Goal: Task Accomplishment & Management: Use online tool/utility

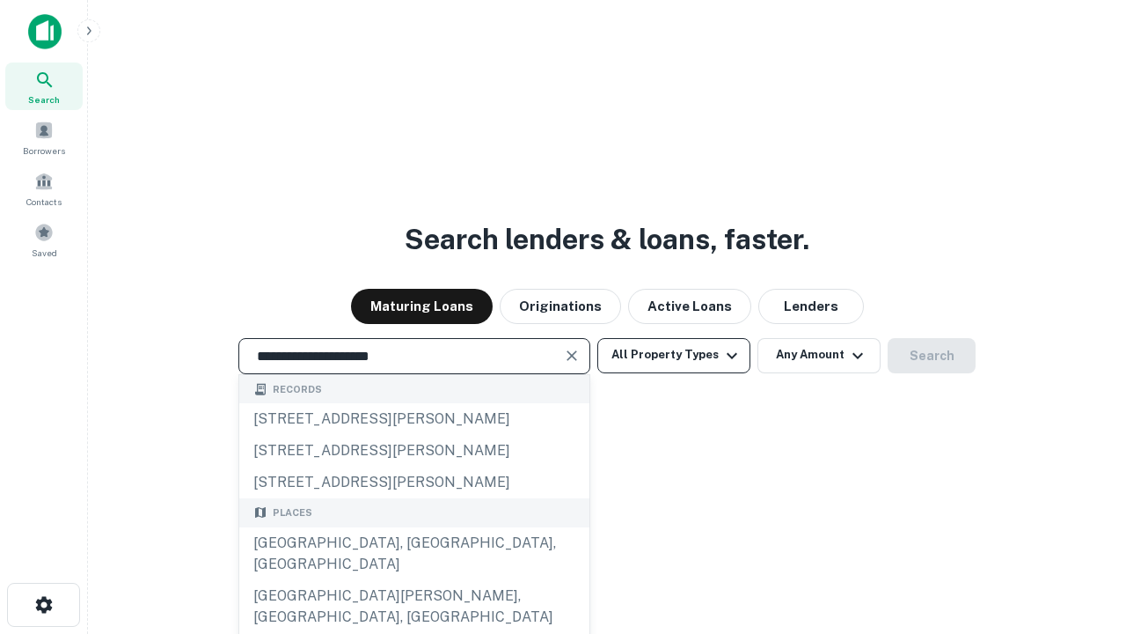
click at [414, 580] on div "[GEOGRAPHIC_DATA], [GEOGRAPHIC_DATA], [GEOGRAPHIC_DATA]" at bounding box center [414, 553] width 350 height 53
click at [674, 355] on button "All Property Types" at bounding box center [674, 355] width 153 height 35
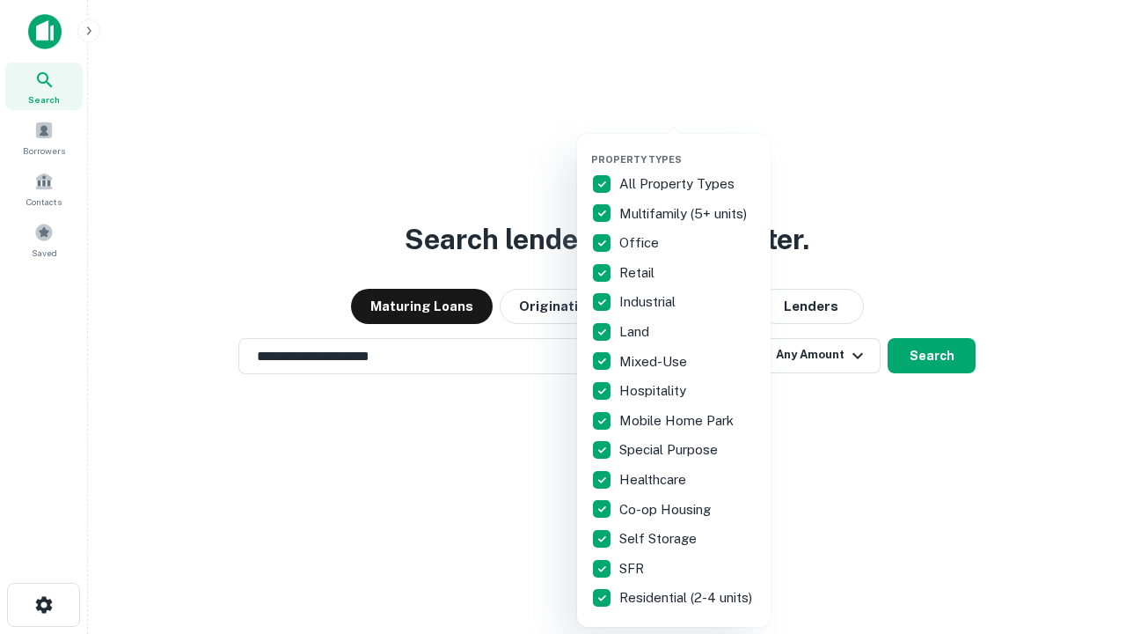
type input "**********"
click at [688, 148] on button "button" at bounding box center [688, 148] width 194 height 1
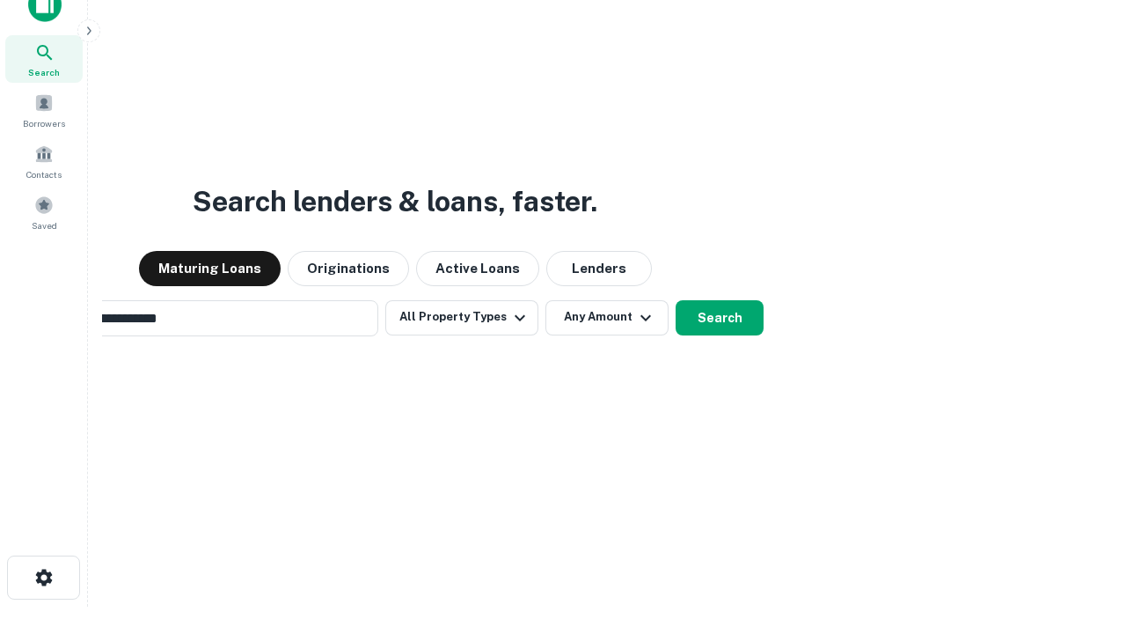
scroll to position [28, 0]
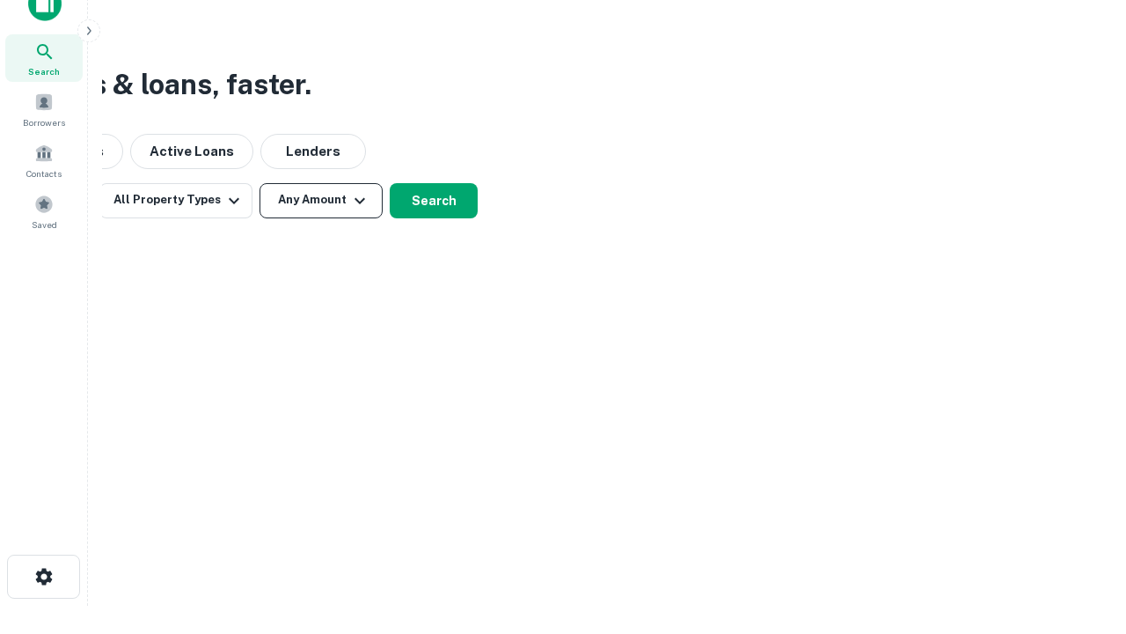
click at [321, 200] on button "Any Amount" at bounding box center [321, 200] width 123 height 35
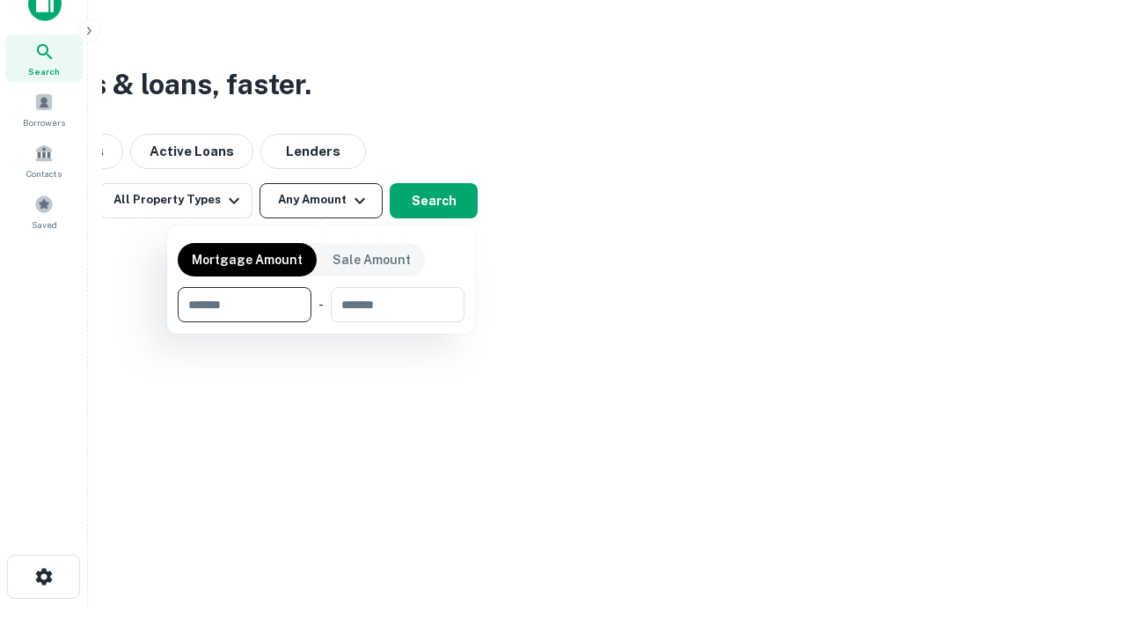
type input "*******"
click at [321, 322] on button "button" at bounding box center [321, 322] width 287 height 1
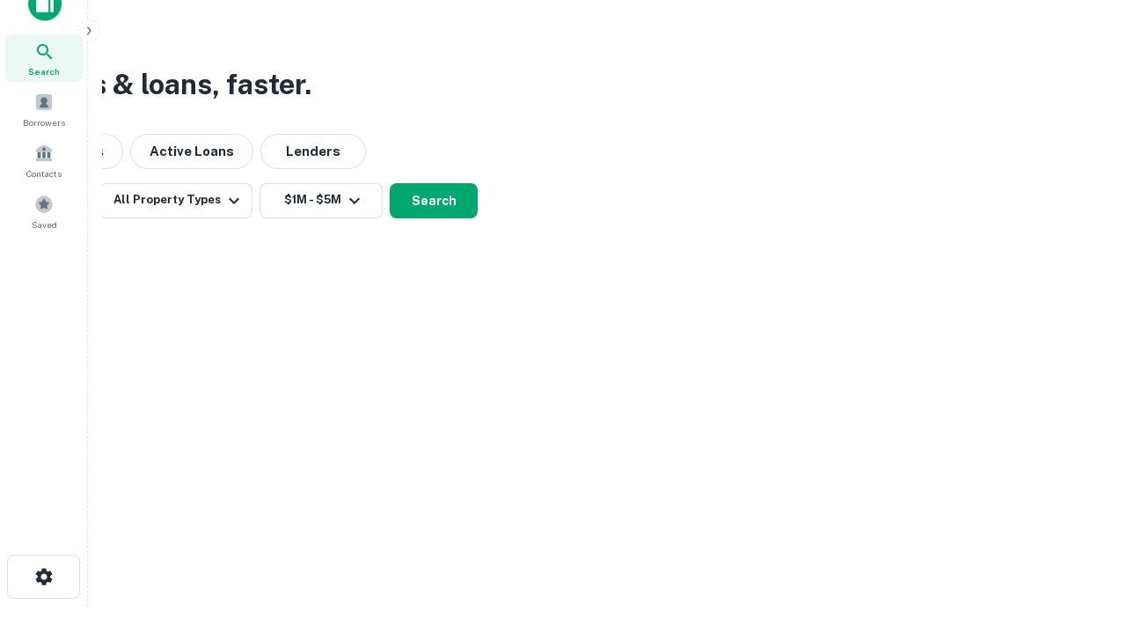
scroll to position [11, 325]
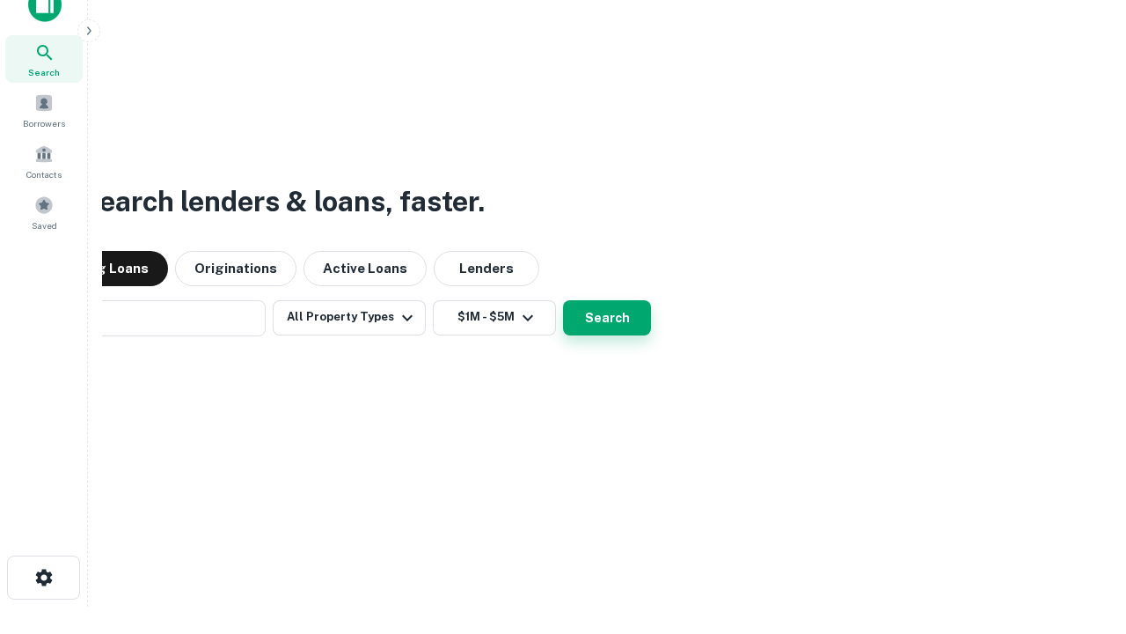
click at [563, 300] on button "Search" at bounding box center [607, 317] width 88 height 35
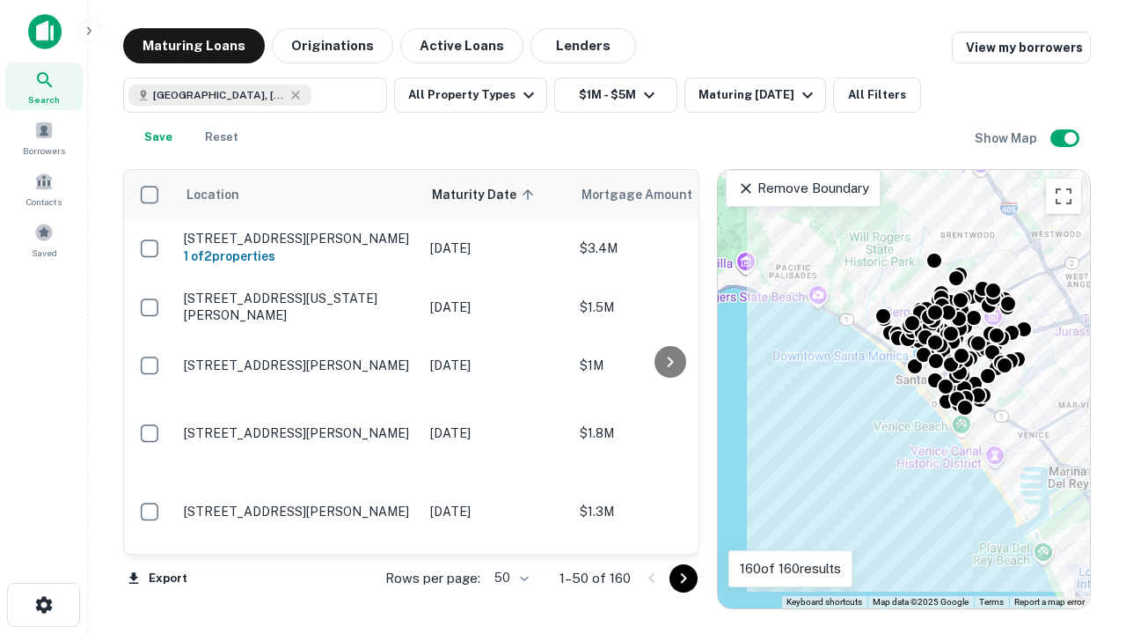
click at [509, 577] on body "Search Borrowers Contacts Saved Maturing Loans Originations Active Loans Lender…" at bounding box center [563, 317] width 1126 height 634
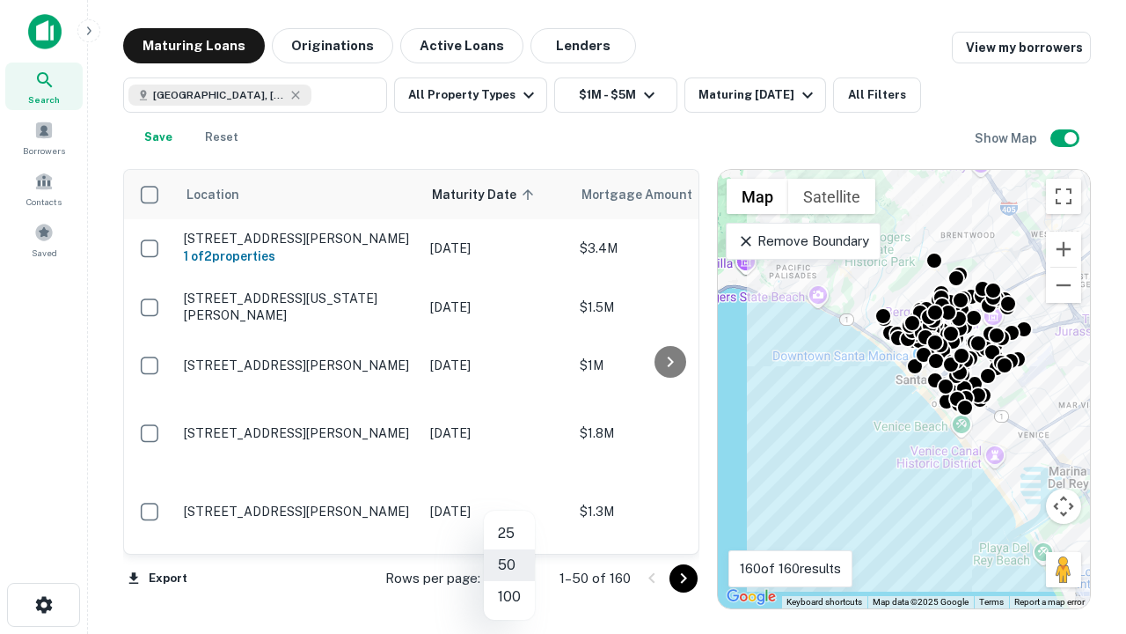
click at [510, 533] on li "25" at bounding box center [509, 533] width 51 height 32
